Goal: Find specific page/section: Find specific page/section

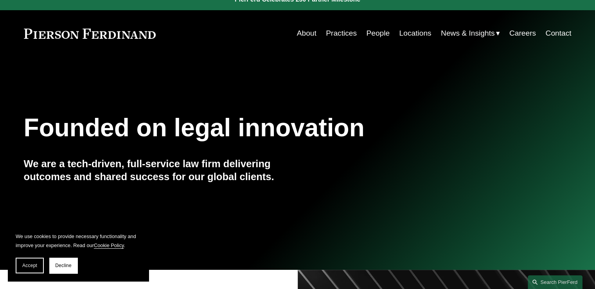
scroll to position [13, 0]
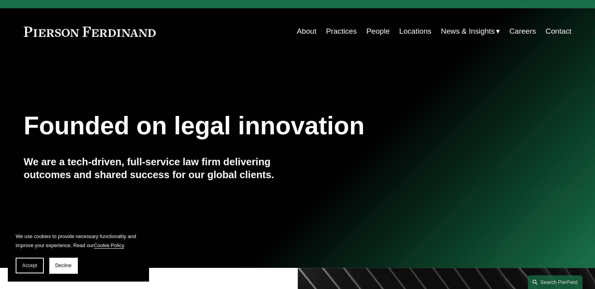
click at [0, 0] on span "News" at bounding box center [0, 0] width 0 height 0
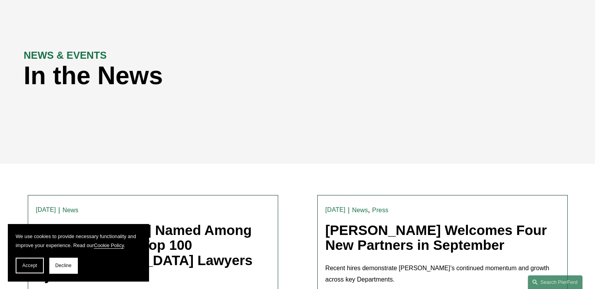
scroll to position [82, 0]
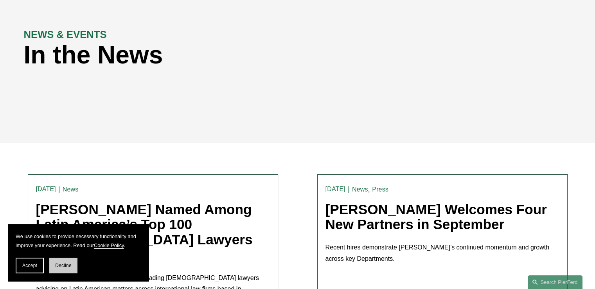
click at [61, 269] on button "Decline" at bounding box center [63, 266] width 28 height 16
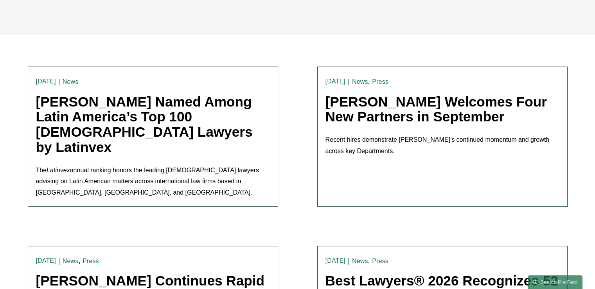
scroll to position [0, 0]
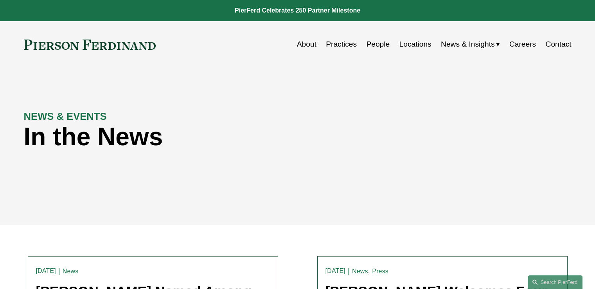
click at [0, 0] on span "Insights" at bounding box center [0, 0] width 0 height 0
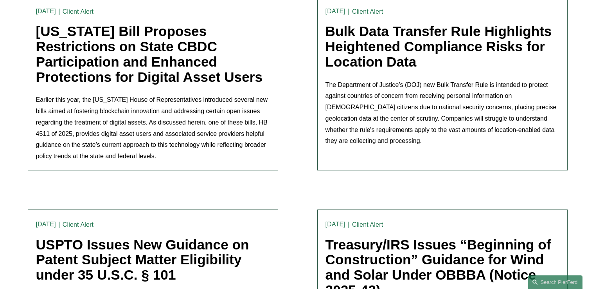
scroll to position [455, 0]
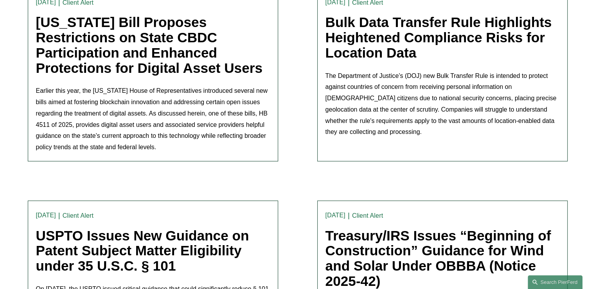
drag, startPoint x: 599, startPoint y: 65, endPoint x: 460, endPoint y: 39, distance: 141.3
click at [460, 39] on link "Bulk Data Transfer Rule Highlights Heightened Compliance Risks for Location Data" at bounding box center [439, 36] width 227 height 45
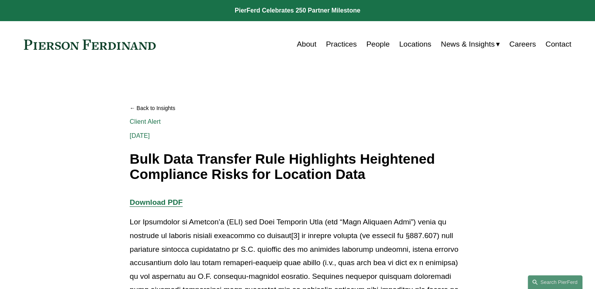
click at [375, 44] on link "People" at bounding box center [377, 44] width 23 height 15
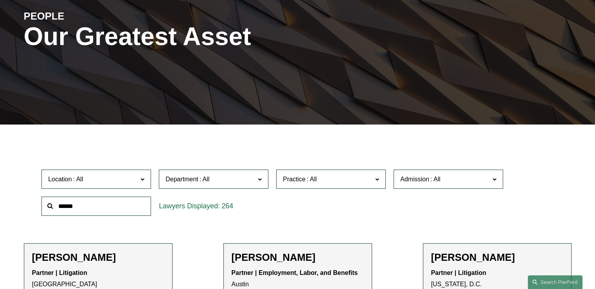
scroll to position [204, 0]
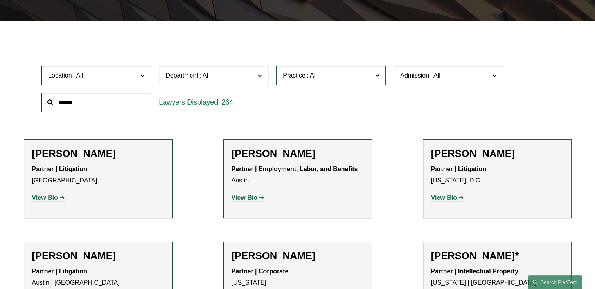
click at [142, 74] on span at bounding box center [142, 75] width 4 height 10
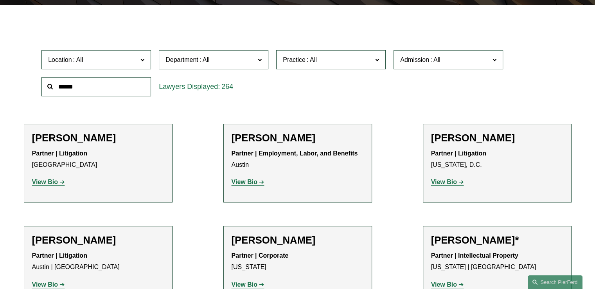
scroll to position [235, 0]
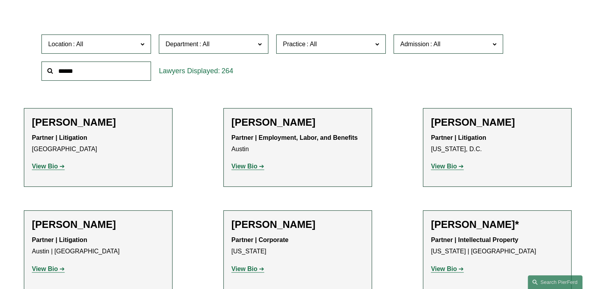
drag, startPoint x: 150, startPoint y: 60, endPoint x: 148, endPoint y: 92, distance: 32.2
click at [0, 0] on ul "All Atlanta Austin Bellevue Boston Charlotte Chicago Cincinnati Cleveland Colum…" at bounding box center [0, 0] width 0 height 0
click at [0, 0] on link "Atlanta" at bounding box center [0, 0] width 0 height 0
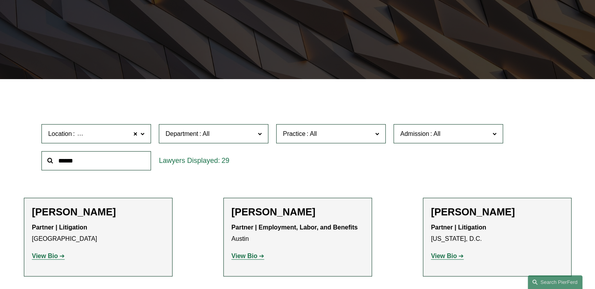
scroll to position [145, 0]
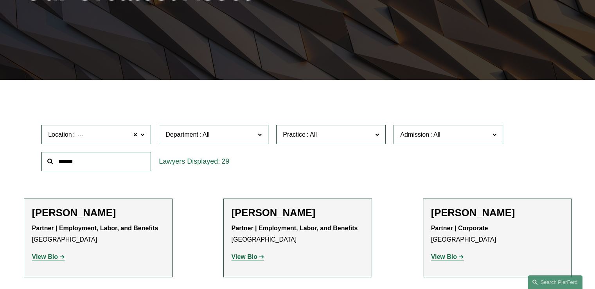
click at [143, 137] on span at bounding box center [142, 134] width 4 height 10
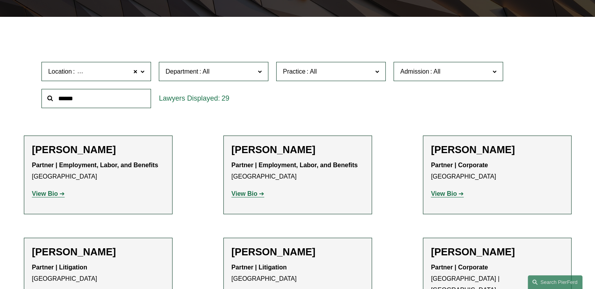
scroll to position [223, 0]
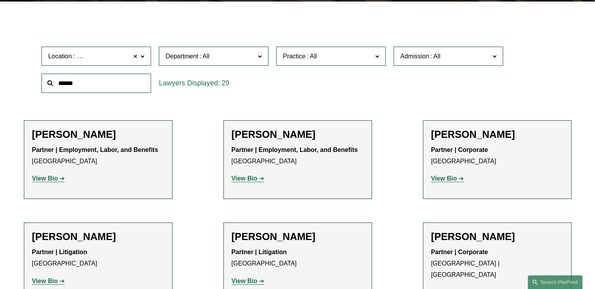
click at [136, 57] on span at bounding box center [135, 56] width 5 height 10
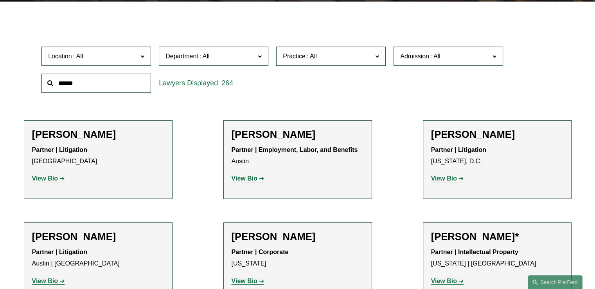
scroll to position [128, 0]
click at [0, 0] on link "[GEOGRAPHIC_DATA]" at bounding box center [0, 0] width 0 height 0
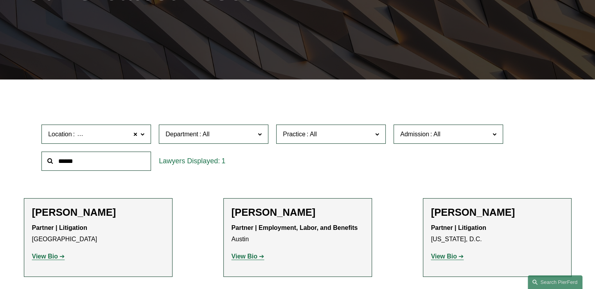
scroll to position [145, 0]
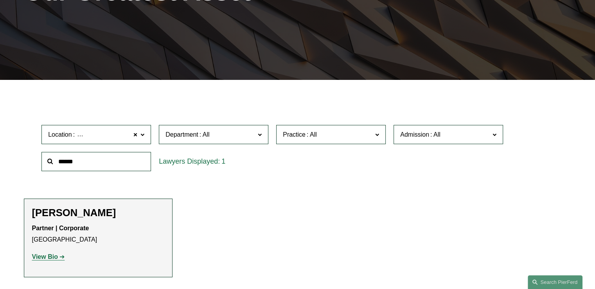
click at [46, 259] on strong "View Bio" at bounding box center [45, 256] width 26 height 7
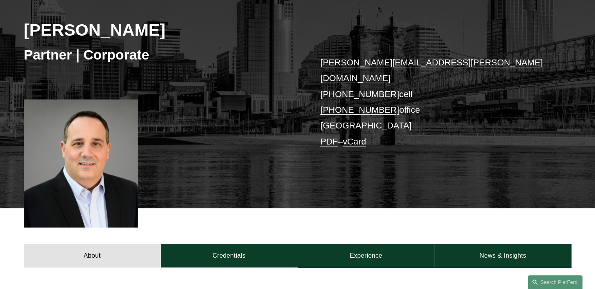
scroll to position [111, 0]
